Goal: Use online tool/utility: Utilize a website feature to perform a specific function

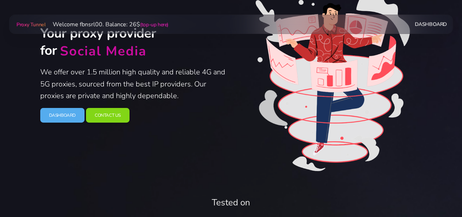
scroll to position [76, 0]
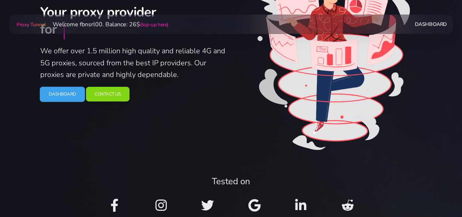
click at [54, 98] on link "Dashboard" at bounding box center [61, 94] width 45 height 15
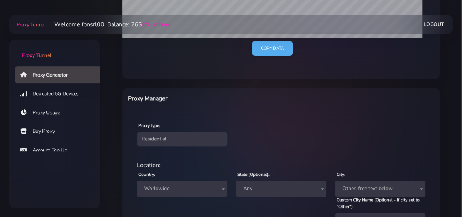
scroll to position [228, 0]
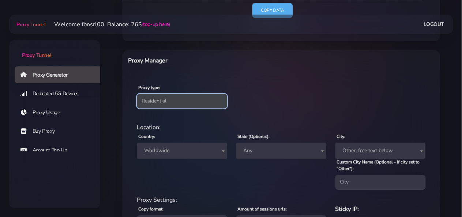
click at [137, 94] on select "Residential Static Mobile" at bounding box center [182, 101] width 90 height 15
select select "static"
click option "Static" at bounding box center [0, 0] width 0 height 0
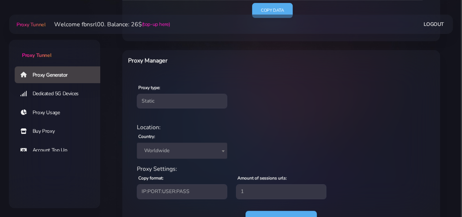
click at [158, 152] on span "Worldwide" at bounding box center [181, 151] width 81 height 10
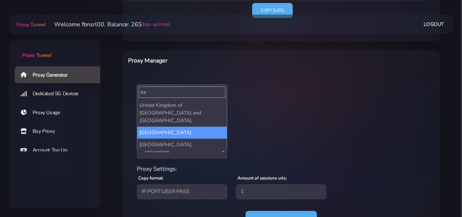
type input "ita"
select select "IT"
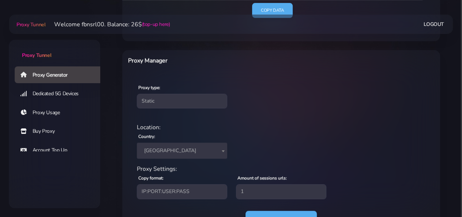
scroll to position [262, 0]
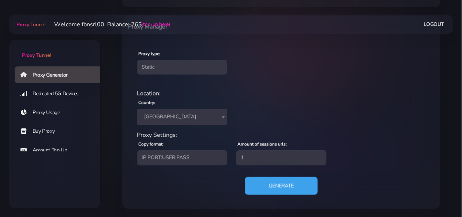
click at [273, 187] on button "Generate" at bounding box center [280, 186] width 73 height 18
click at [272, 183] on button "Generate" at bounding box center [280, 186] width 73 height 18
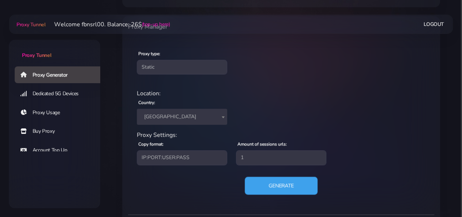
click at [253, 185] on button "Generate" at bounding box center [280, 186] width 73 height 18
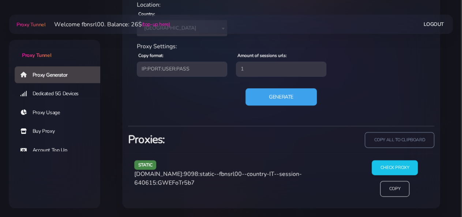
scroll to position [350, 0]
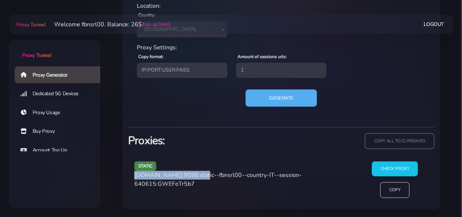
drag, startPoint x: 135, startPoint y: 175, endPoint x: 197, endPoint y: 174, distance: 62.1
click at [197, 174] on span "agg.proxytunnel.io:9098:static--fbnsrl00--country-IT--session-640615:GWEFoTr5b7" at bounding box center [217, 179] width 167 height 17
copy span "agg.proxytunnel.io:9098"
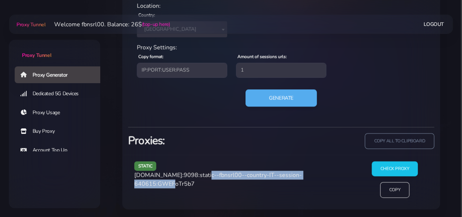
drag, startPoint x: 200, startPoint y: 172, endPoint x: 176, endPoint y: 182, distance: 25.8
click at [176, 182] on span "agg.proxytunnel.io:9098:static--fbnsrl00--country-IT--session-640615:GWEFoTr5b7" at bounding box center [217, 179] width 167 height 17
copy span "static--fbnsrl00--country-IT--session-640615"
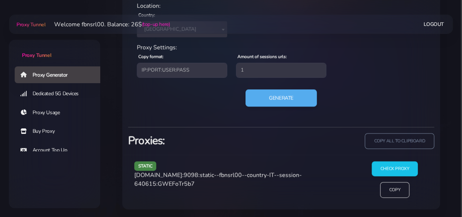
click at [189, 183] on span "agg.proxytunnel.io:9098:static--fbnsrl00--country-IT--session-640615:GWEFoTr5b7" at bounding box center [217, 179] width 167 height 17
copy span "GWEFoTr5b7"
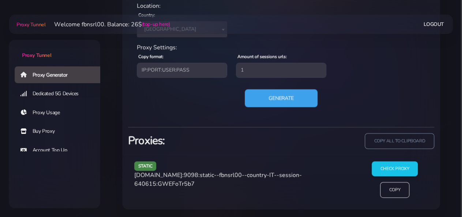
click at [276, 97] on button "Generate" at bounding box center [280, 98] width 73 height 18
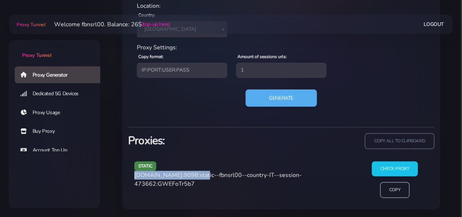
drag, startPoint x: 135, startPoint y: 175, endPoint x: 198, endPoint y: 174, distance: 62.9
click at [198, 174] on span "agg.proxytunnel.io:9098:static--fbnsrl00--country-IT--session-473662:GWEFoTr5b7" at bounding box center [217, 179] width 167 height 17
copy span "agg.proxytunnel.io:9098"
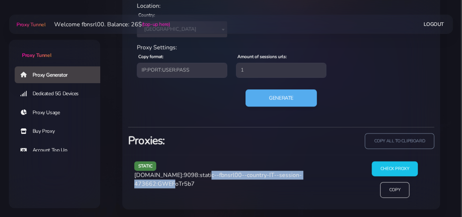
drag, startPoint x: 200, startPoint y: 175, endPoint x: 176, endPoint y: 182, distance: 25.2
click at [176, 182] on span "agg.proxytunnel.io:9098:static--fbnsrl00--country-IT--session-473662:GWEFoTr5b7" at bounding box center [217, 179] width 167 height 17
copy span "static--fbnsrl00--country-IT--session-473662"
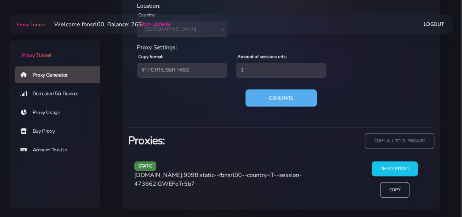
click at [191, 182] on span "agg.proxytunnel.io:9098:static--fbnsrl00--country-IT--session-473662:GWEFoTr5b7" at bounding box center [217, 179] width 167 height 17
copy span "GWEFoTr5b7"
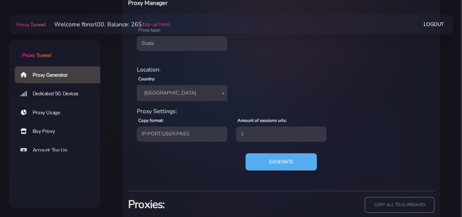
scroll to position [274, 0]
